Goal: Obtain resource: Download file/media

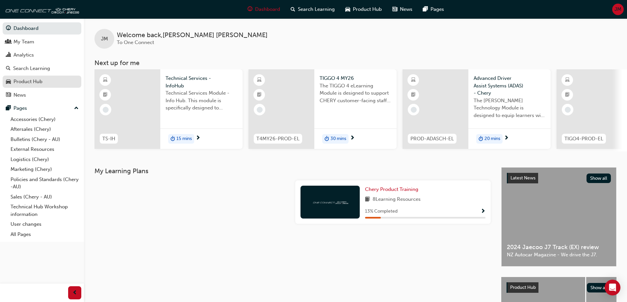
click at [38, 83] on div "Product Hub" at bounding box center [27, 82] width 29 height 8
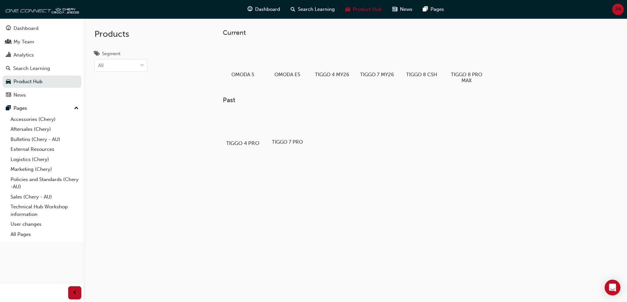
click at [238, 135] on div at bounding box center [242, 124] width 37 height 26
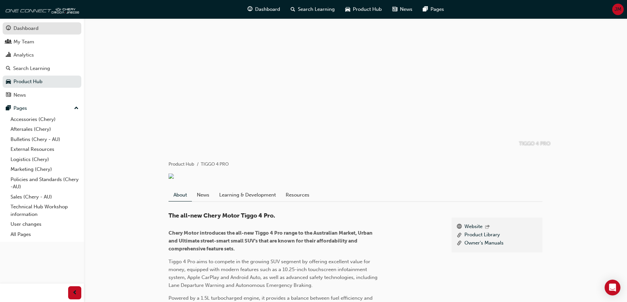
click at [30, 28] on div "Dashboard" at bounding box center [25, 29] width 25 height 8
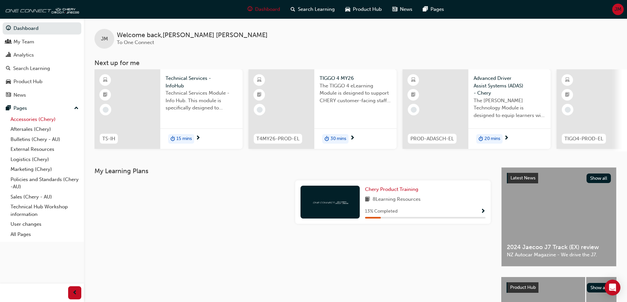
click at [28, 117] on link "Accessories (Chery)" at bounding box center [44, 119] width 73 height 10
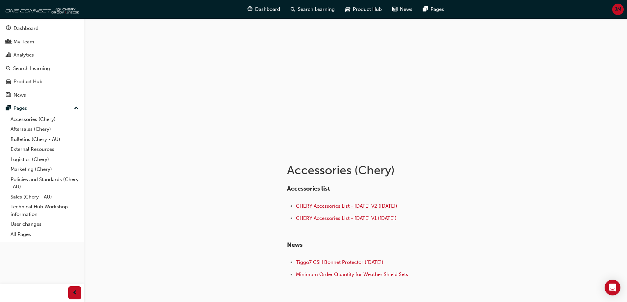
click at [323, 204] on span "CHERY Accessories List - [DATE] V2 ([DATE])" at bounding box center [346, 206] width 101 height 6
